Goal: Navigation & Orientation: Find specific page/section

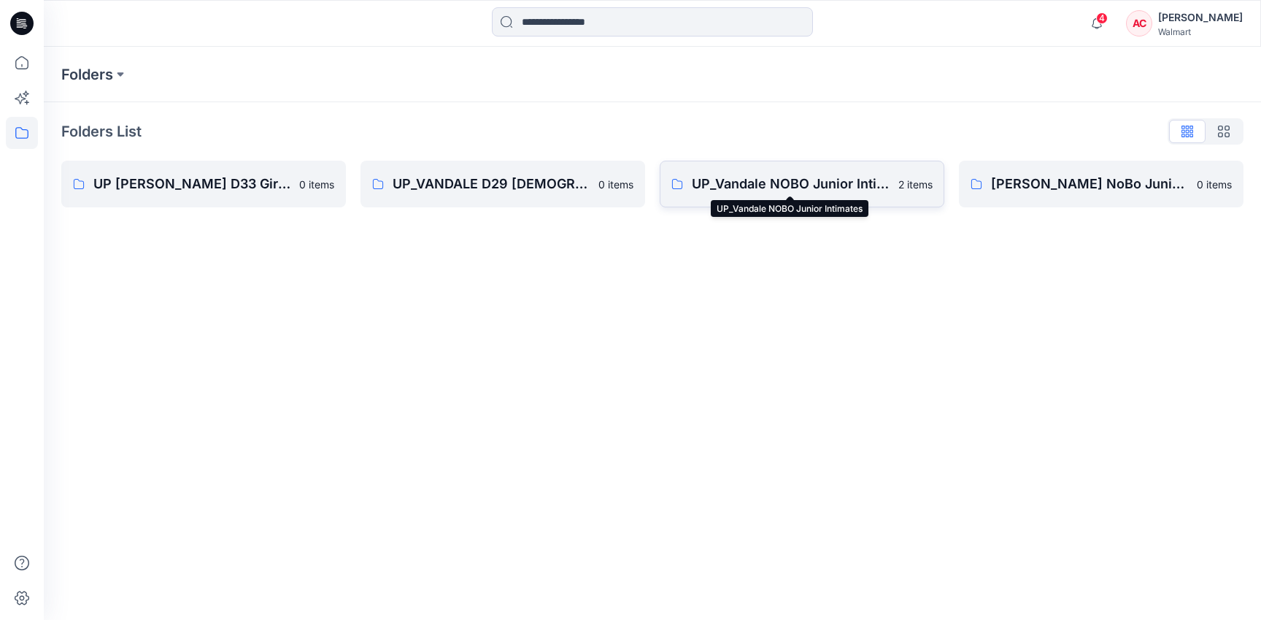
click at [771, 190] on p "UP_Vandale NOBO Junior Intimates" at bounding box center [791, 184] width 198 height 20
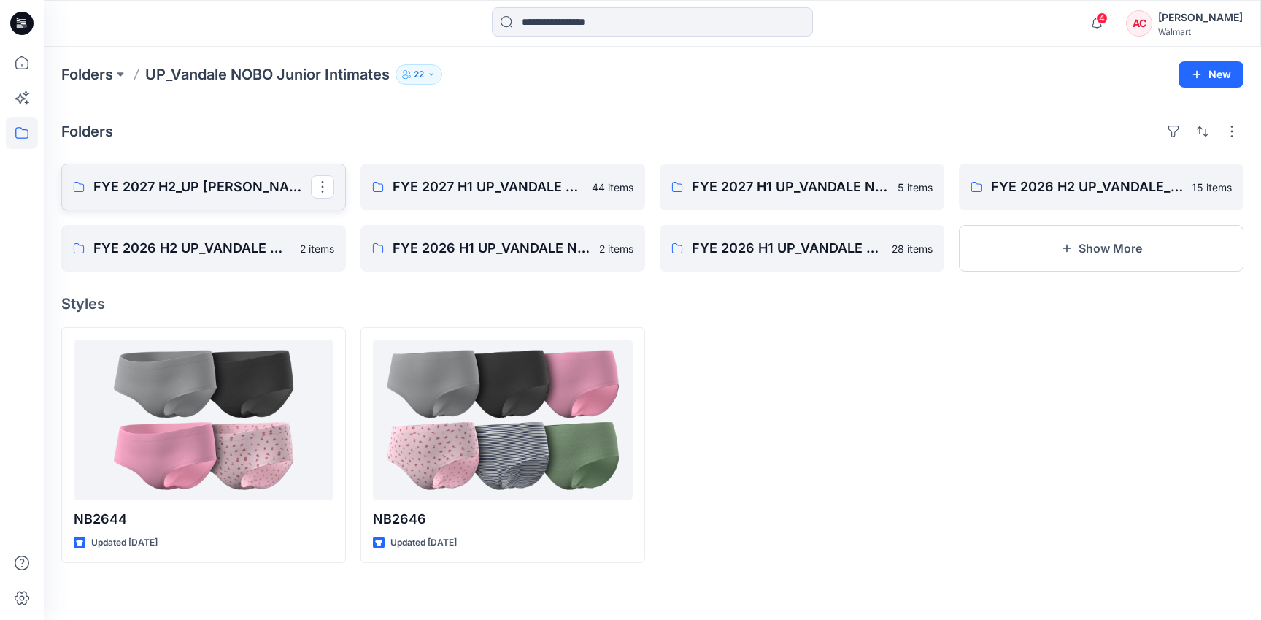
click at [168, 180] on p "FYE 2027 H2_UP [PERSON_NAME] NOBO PANTIES" at bounding box center [201, 187] width 217 height 20
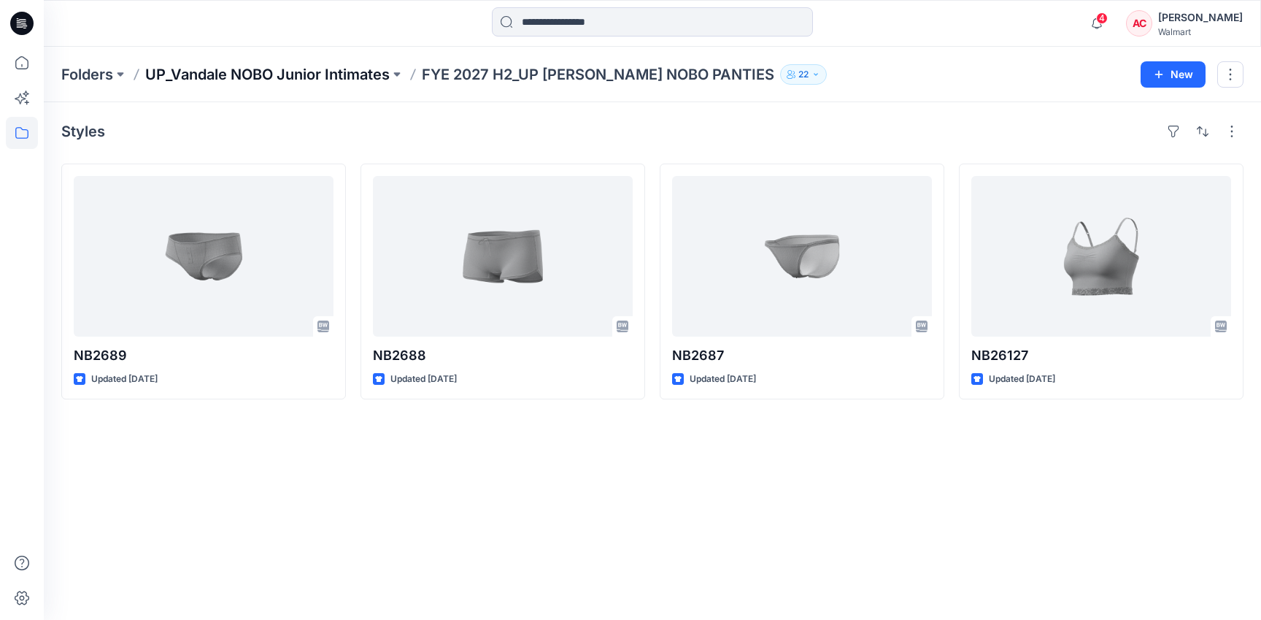
click at [318, 73] on p "UP_Vandale NOBO Junior Intimates" at bounding box center [267, 74] width 244 height 20
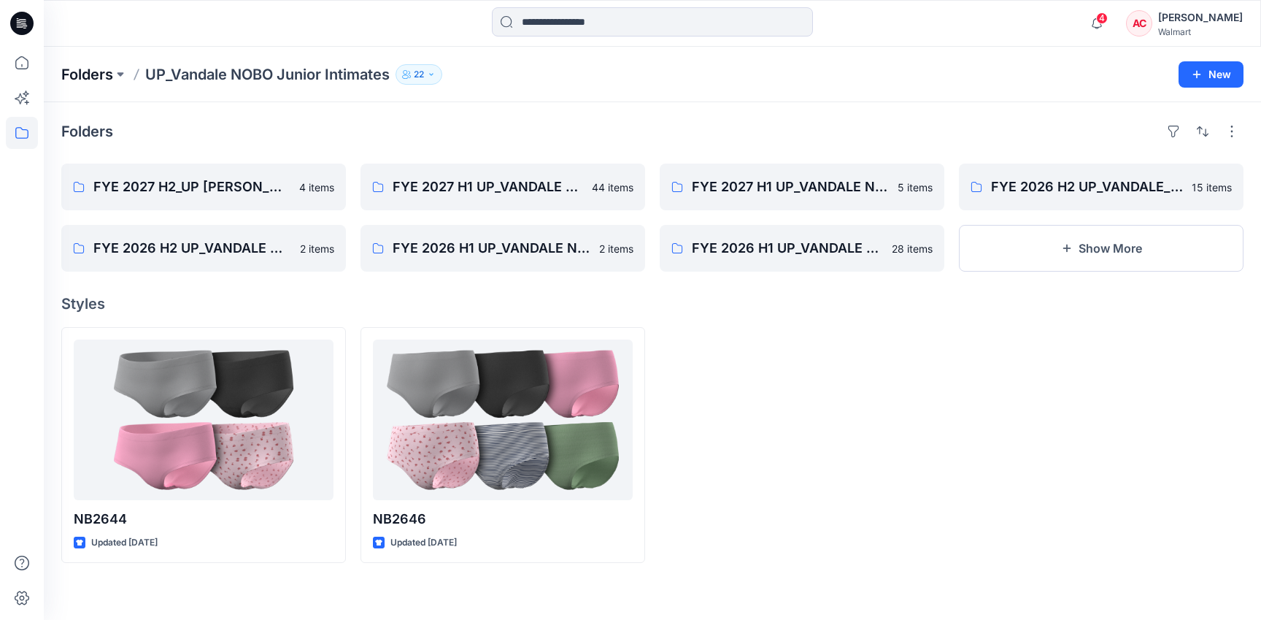
click at [96, 75] on p "Folders" at bounding box center [87, 74] width 52 height 20
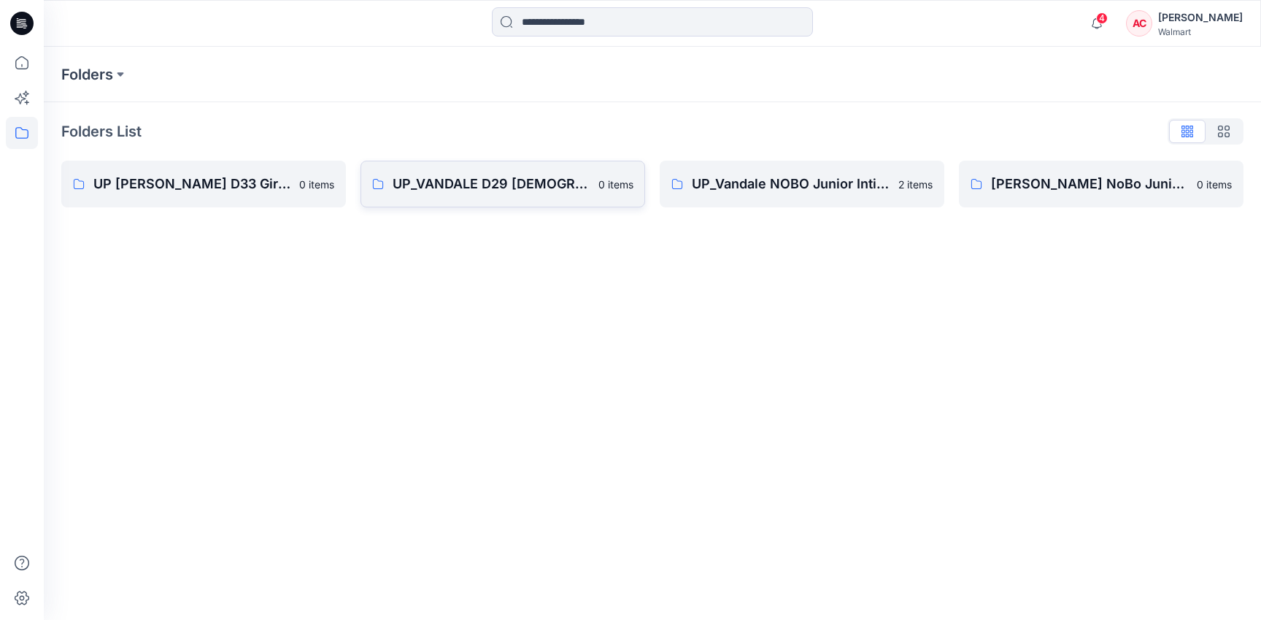
click at [552, 198] on link "UP_VANDALE D29 [DEMOGRAPHIC_DATA] Intimates - Joyspun 0 items" at bounding box center [502, 184] width 285 height 47
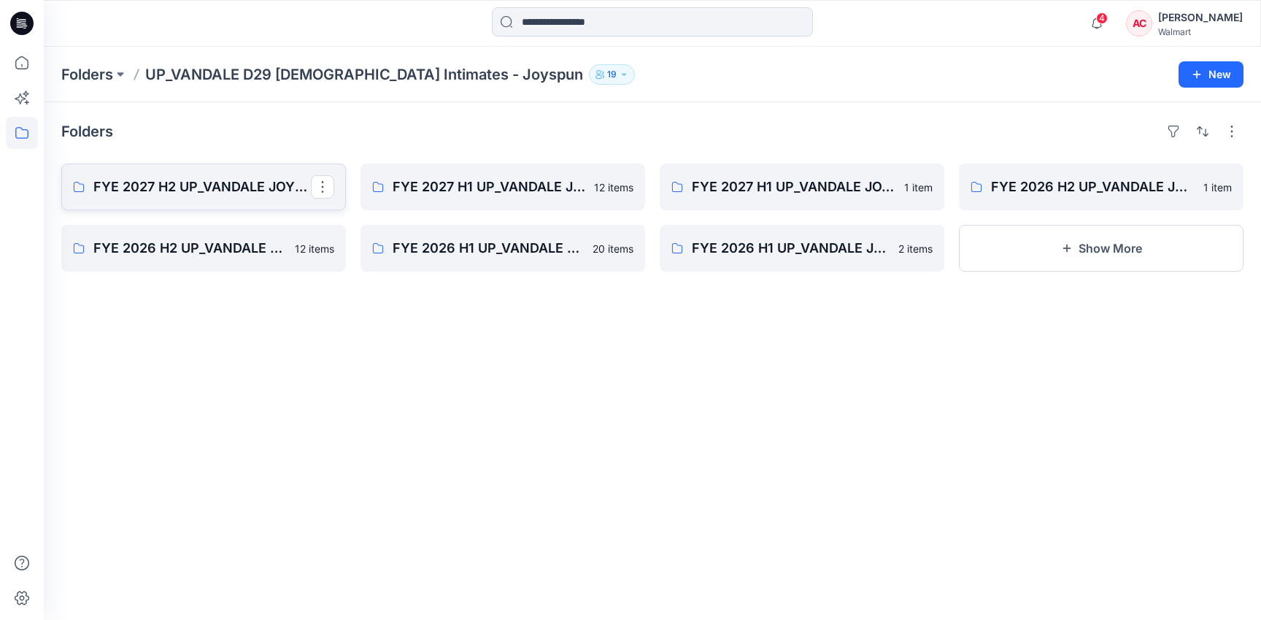
click at [206, 185] on p "FYE 2027 H2 UP_VANDALE JOYSPUN PANTIES" at bounding box center [201, 187] width 217 height 20
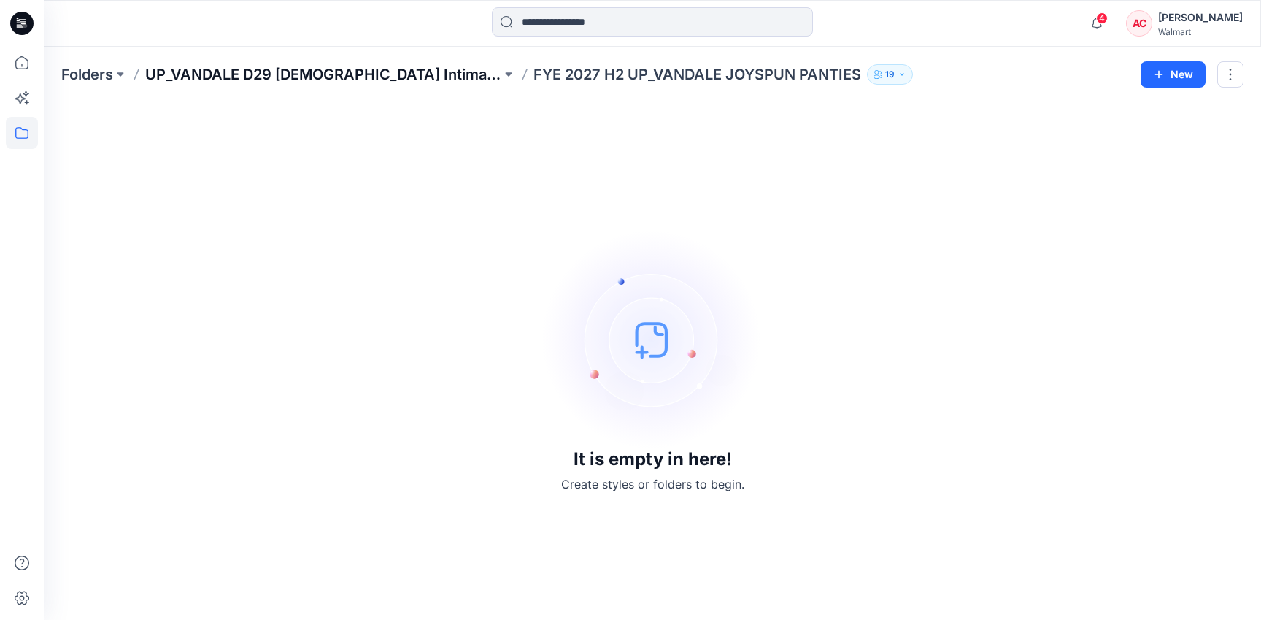
click at [369, 80] on p "UP_VANDALE D29 [DEMOGRAPHIC_DATA] Intimates - Joyspun" at bounding box center [323, 74] width 356 height 20
